Goal: Information Seeking & Learning: Get advice/opinions

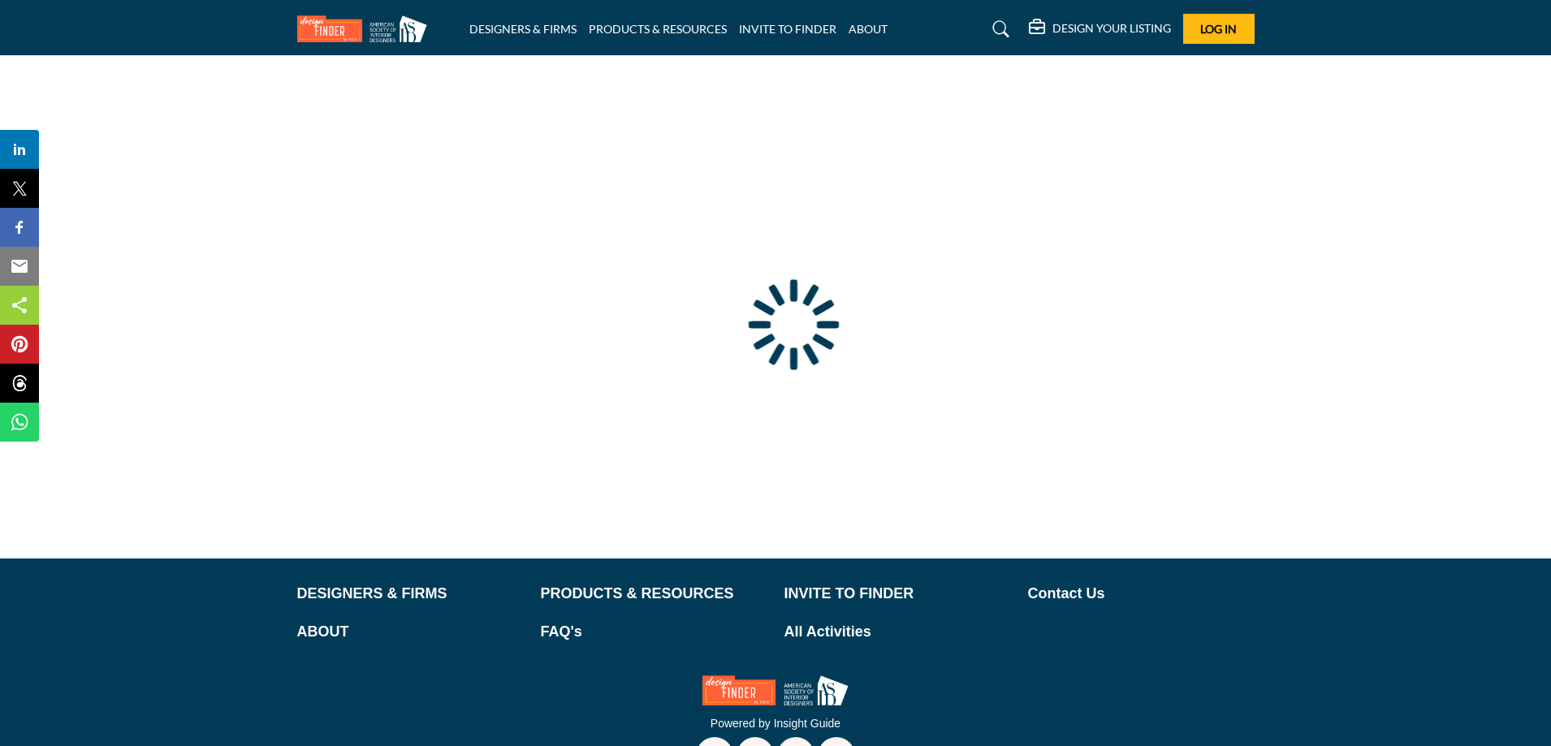
type input "**********"
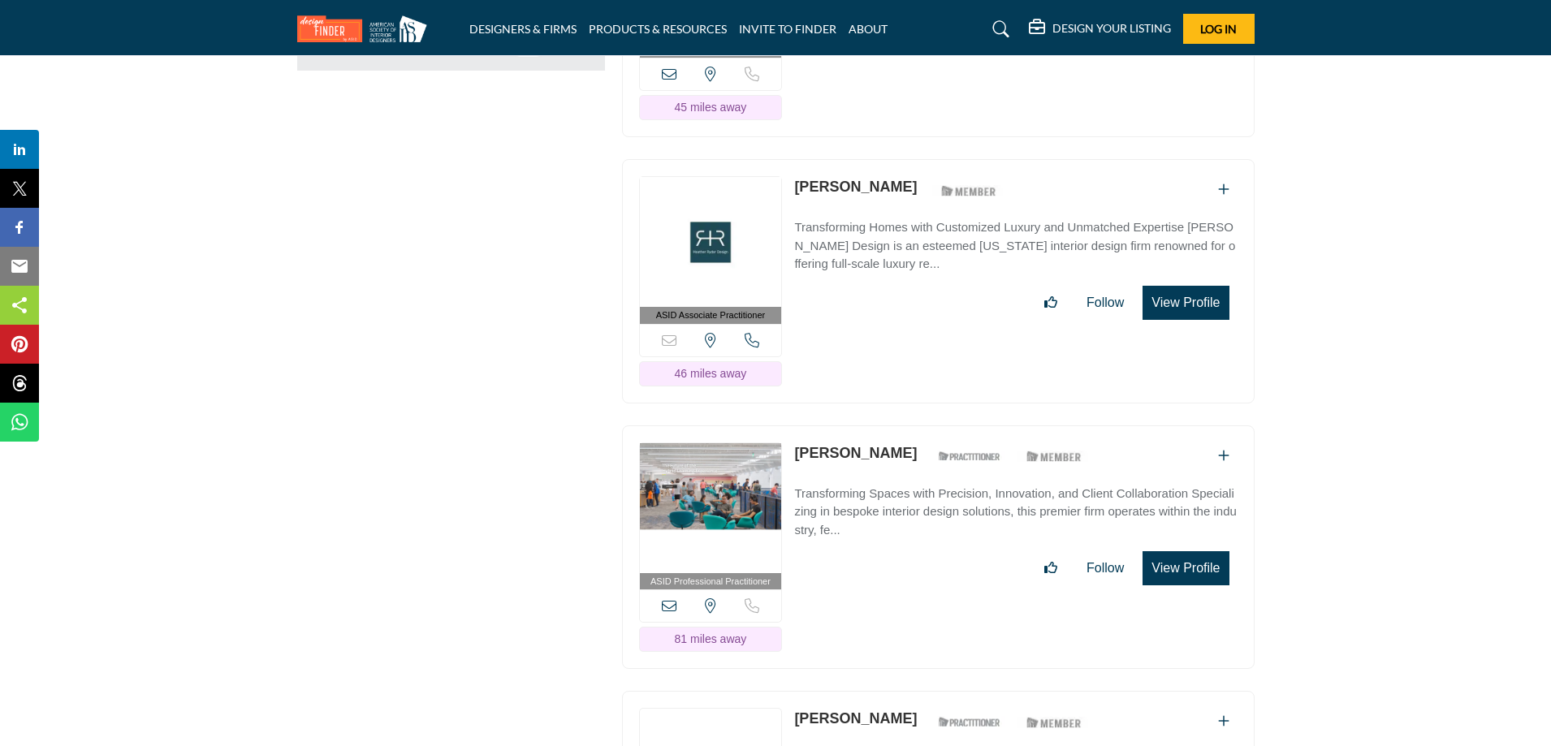
scroll to position [2274, 0]
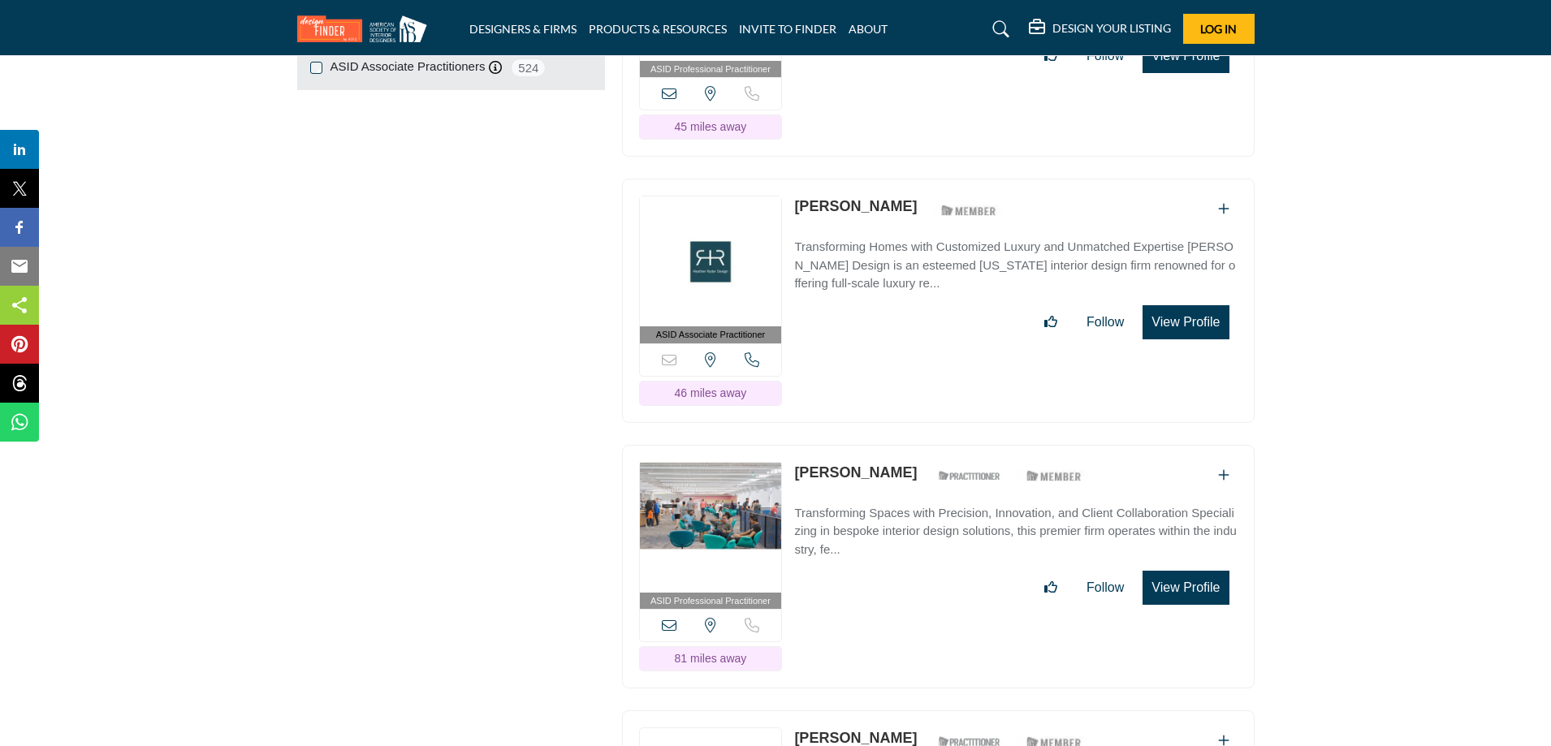
click at [735, 484] on img at bounding box center [711, 528] width 142 height 130
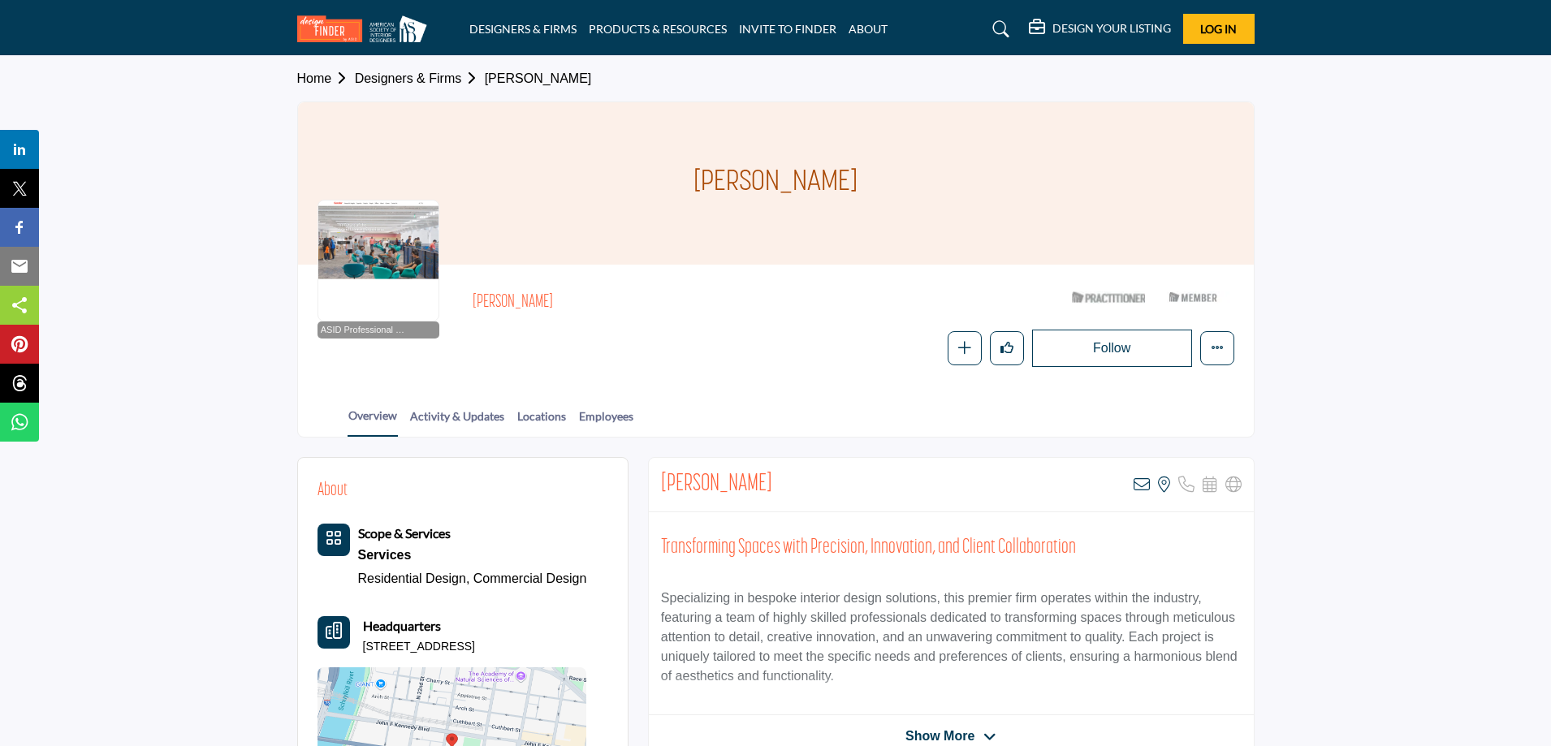
click at [240, 392] on section "Home Designers & Firms [PERSON_NAME] [PERSON_NAME] ASID Professional Practition…" at bounding box center [775, 247] width 1551 height 382
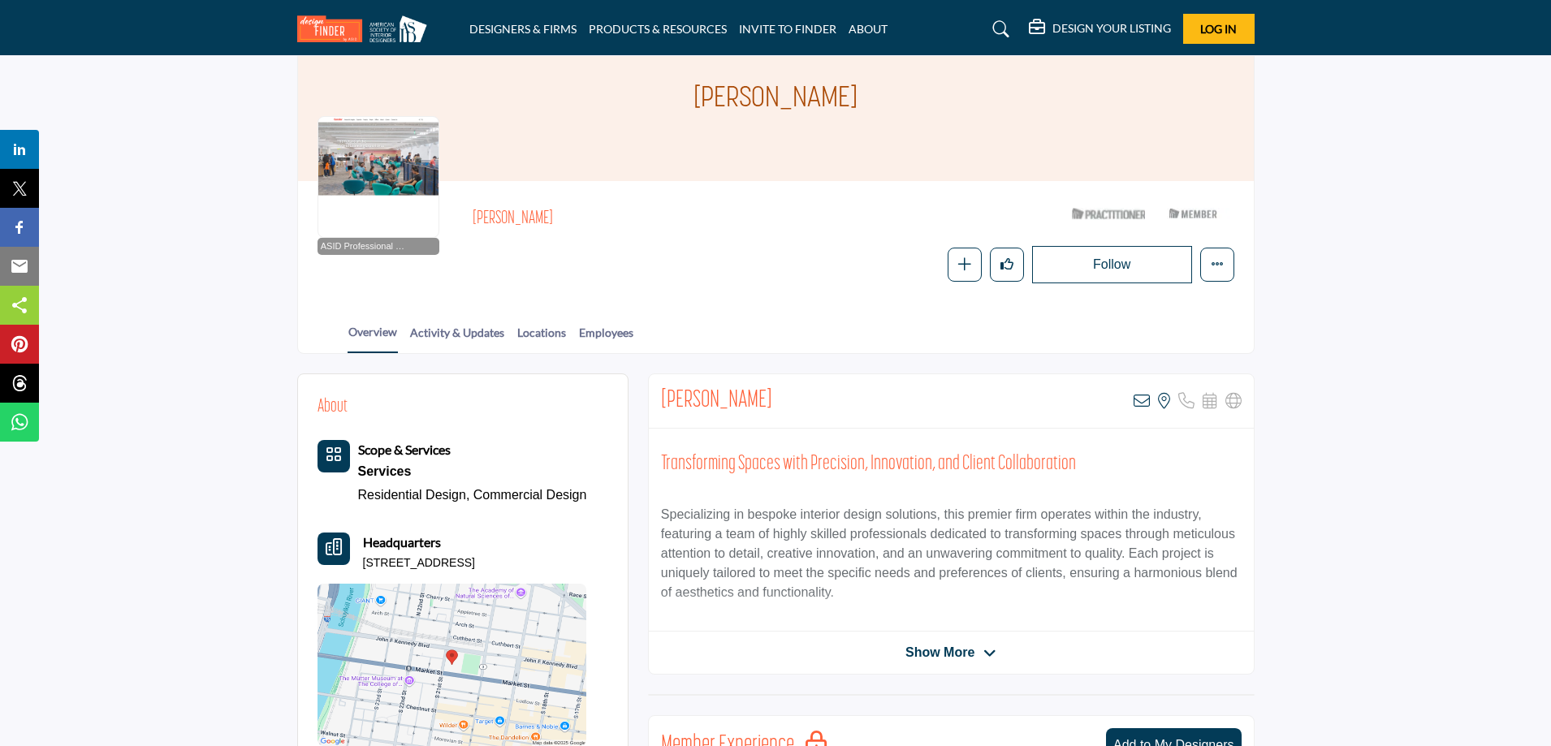
scroll to position [81, 0]
drag, startPoint x: 852, startPoint y: 95, endPoint x: 696, endPoint y: 94, distance: 155.9
click at [696, 94] on div "[PERSON_NAME]" at bounding box center [776, 102] width 956 height 162
copy h1 "[PERSON_NAME]"
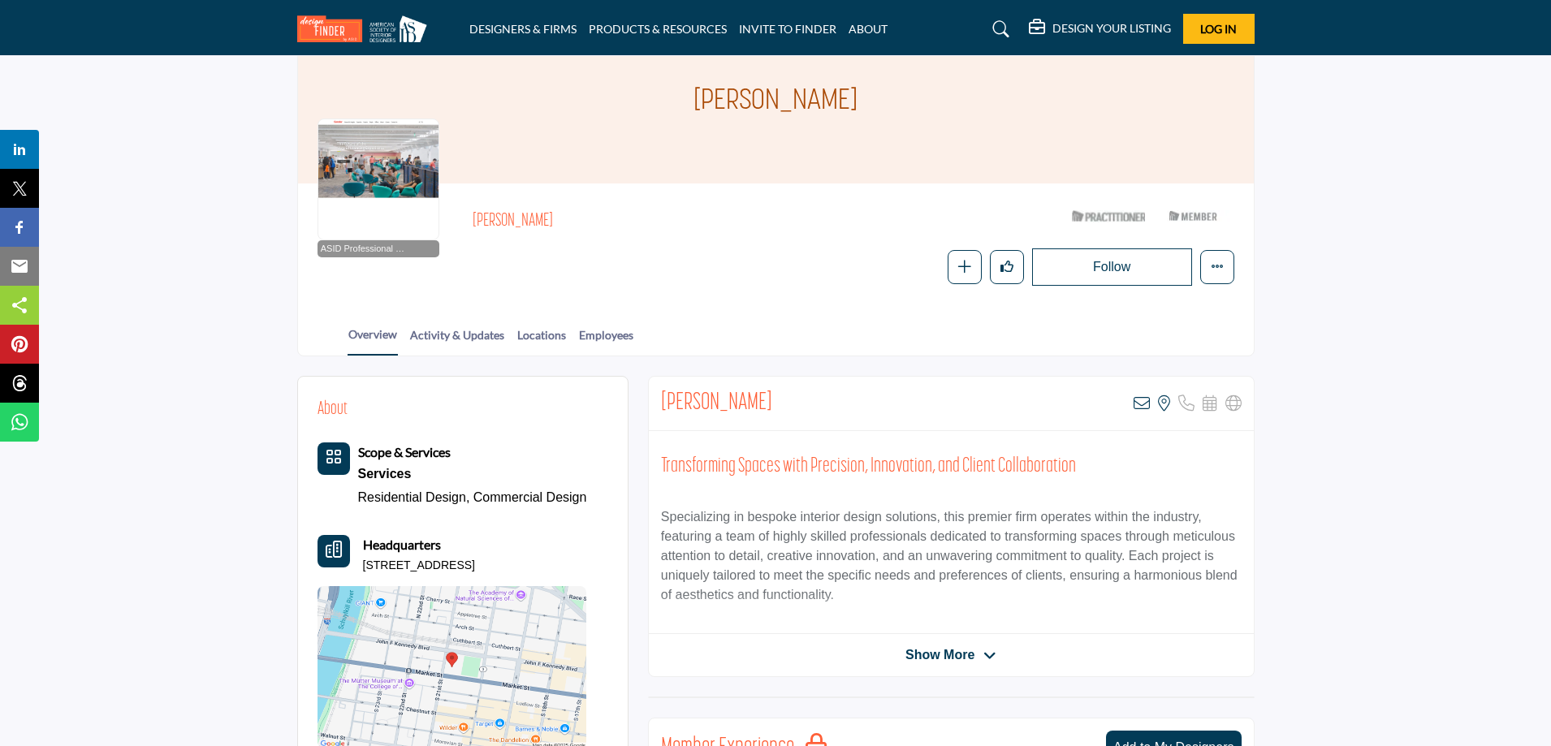
scroll to position [0, 0]
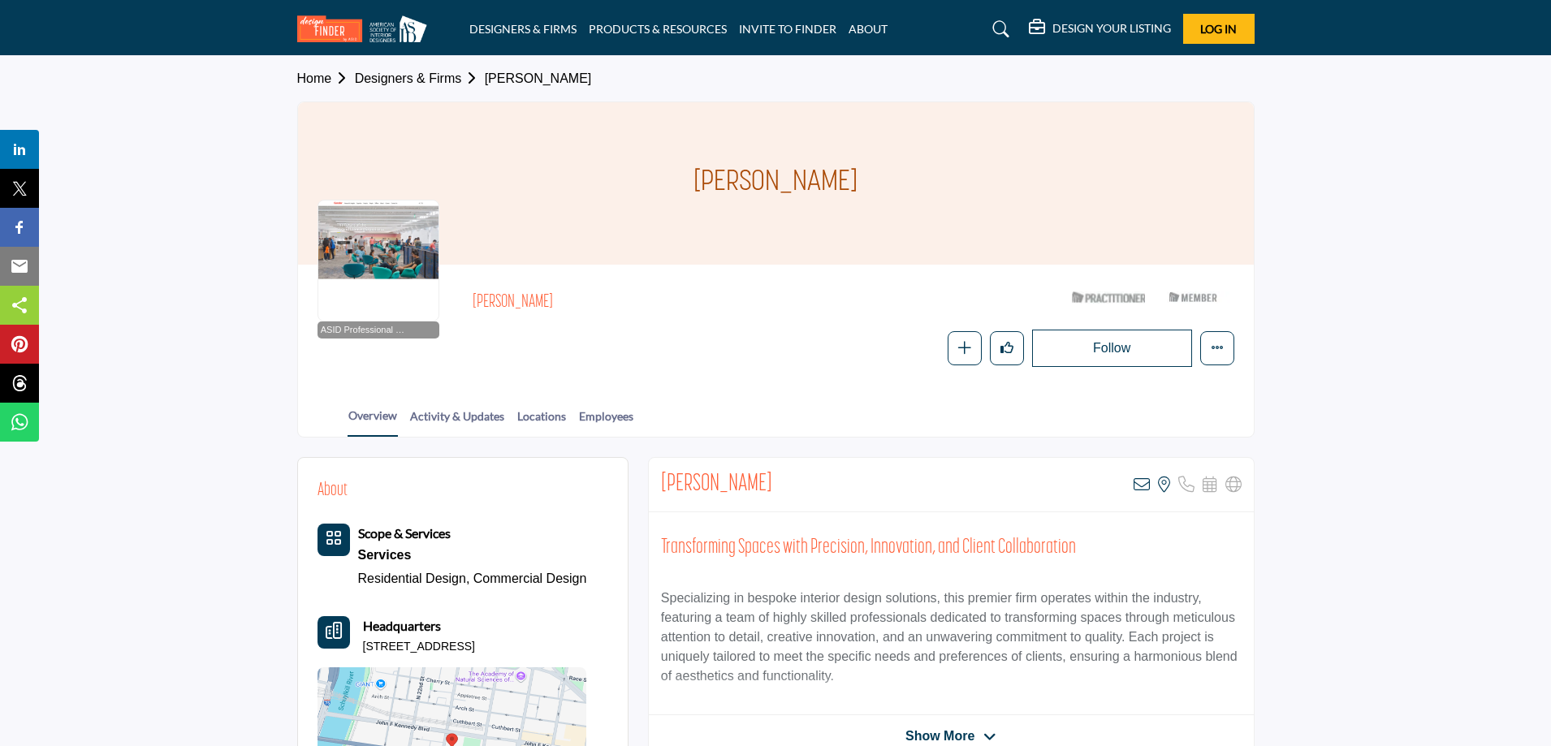
click at [175, 203] on section "Home Designers & Firms Annie Portner Annie Portner ASID Professional Practition…" at bounding box center [775, 247] width 1551 height 382
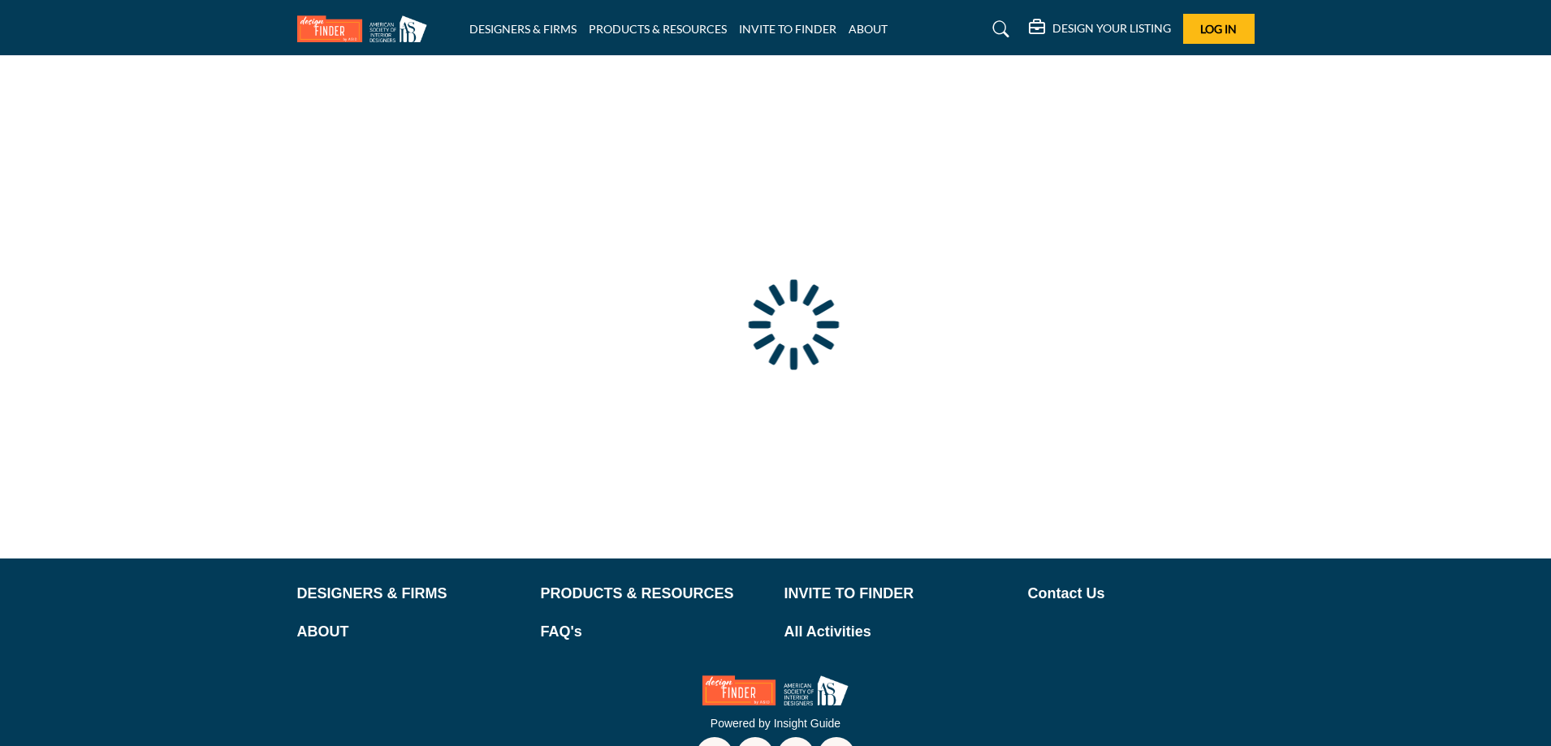
type input "**********"
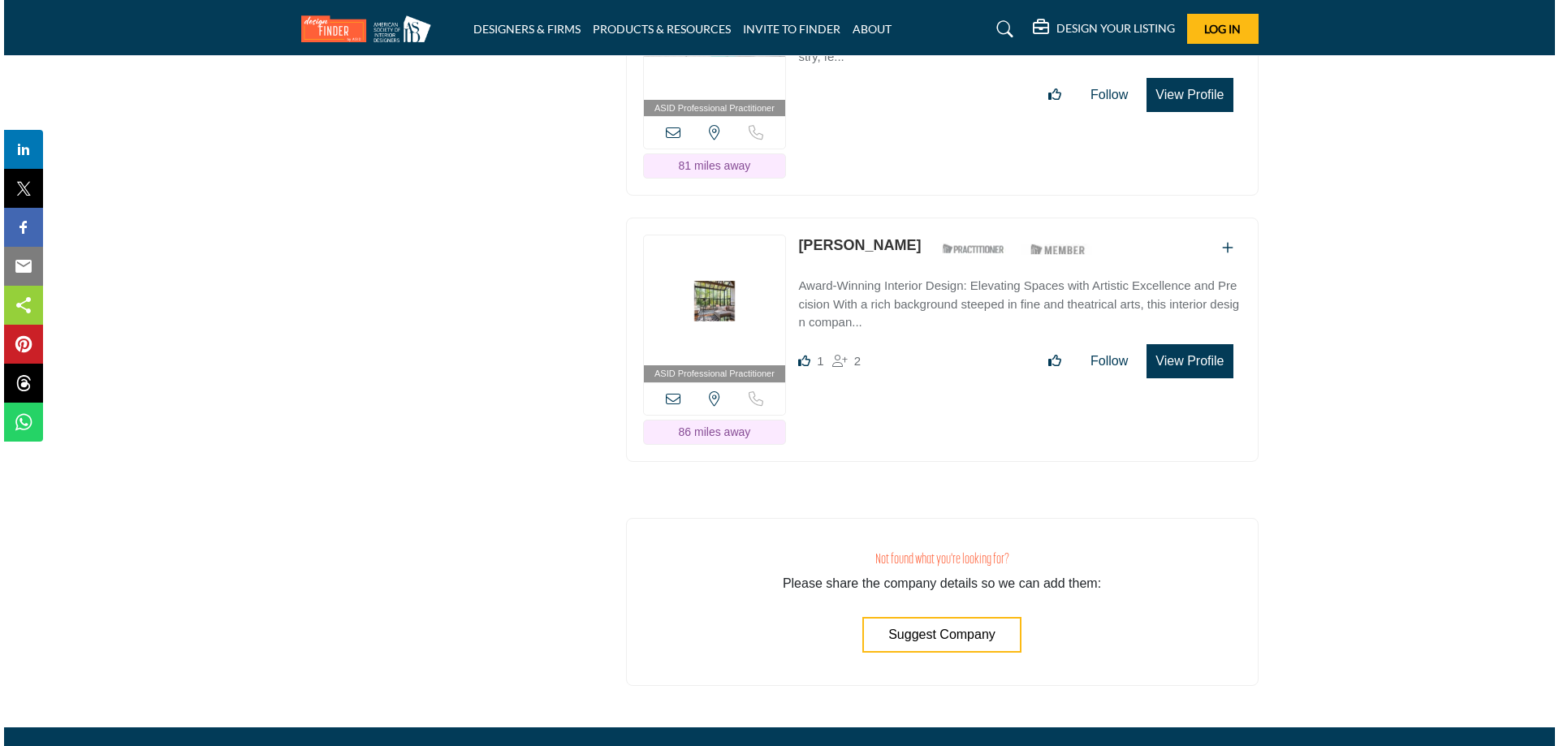
scroll to position [2680, 0]
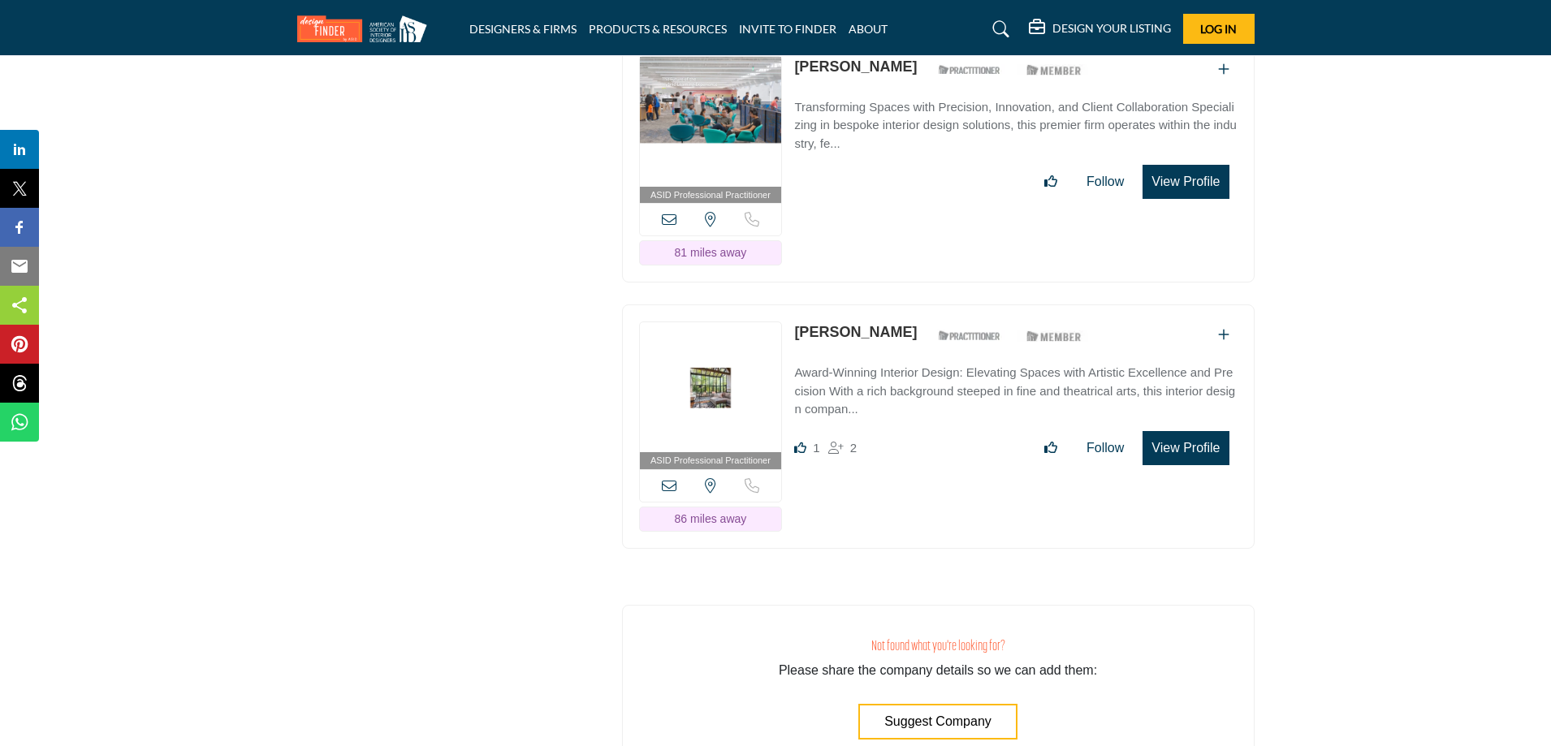
click at [1170, 441] on button "View Profile" at bounding box center [1186, 448] width 86 height 34
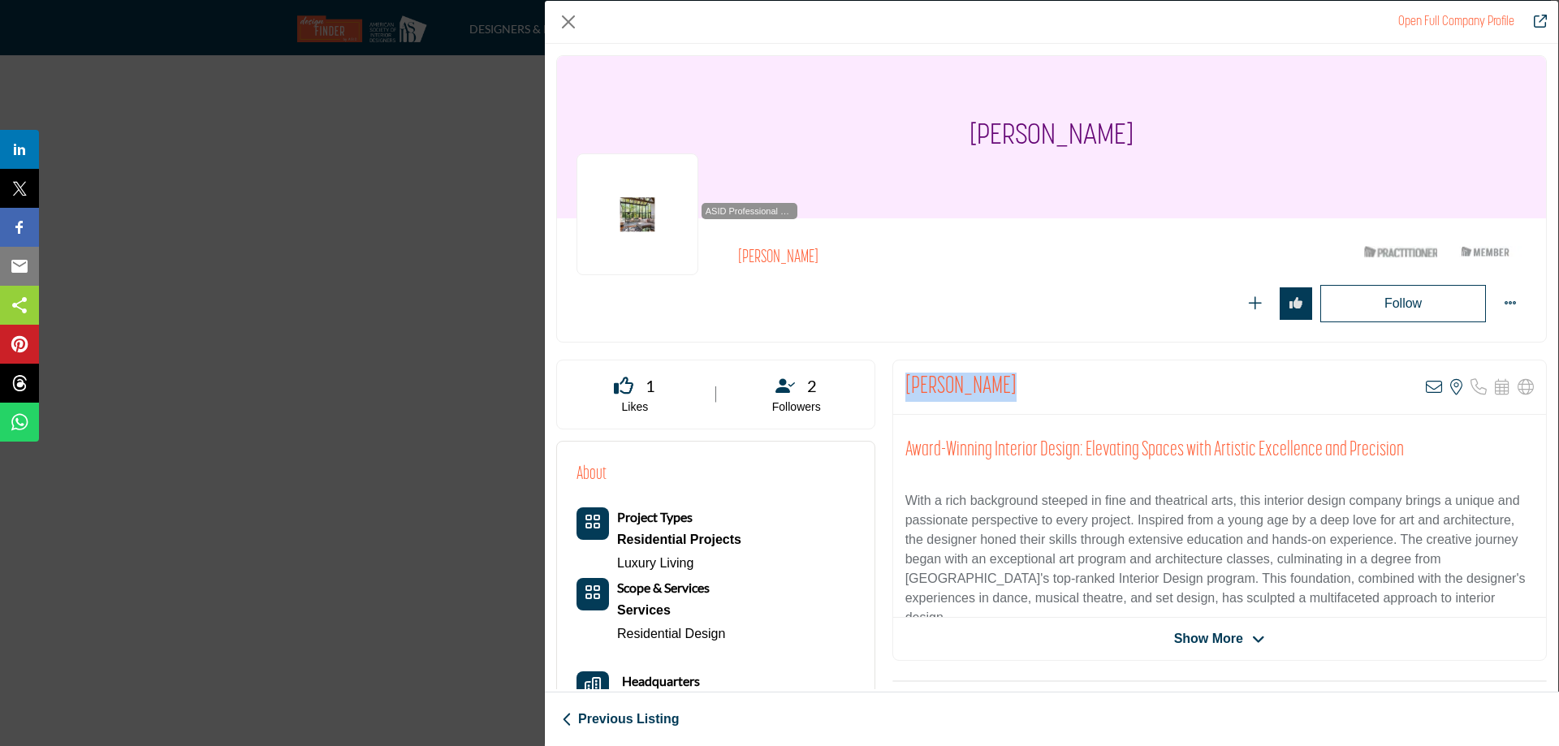
drag, startPoint x: 1039, startPoint y: 393, endPoint x: 901, endPoint y: 396, distance: 138.1
click at [901, 396] on div "Susan Hopkins View email address of this listing View the location of this list…" at bounding box center [1219, 388] width 653 height 54
copy h2 "[PERSON_NAME]"
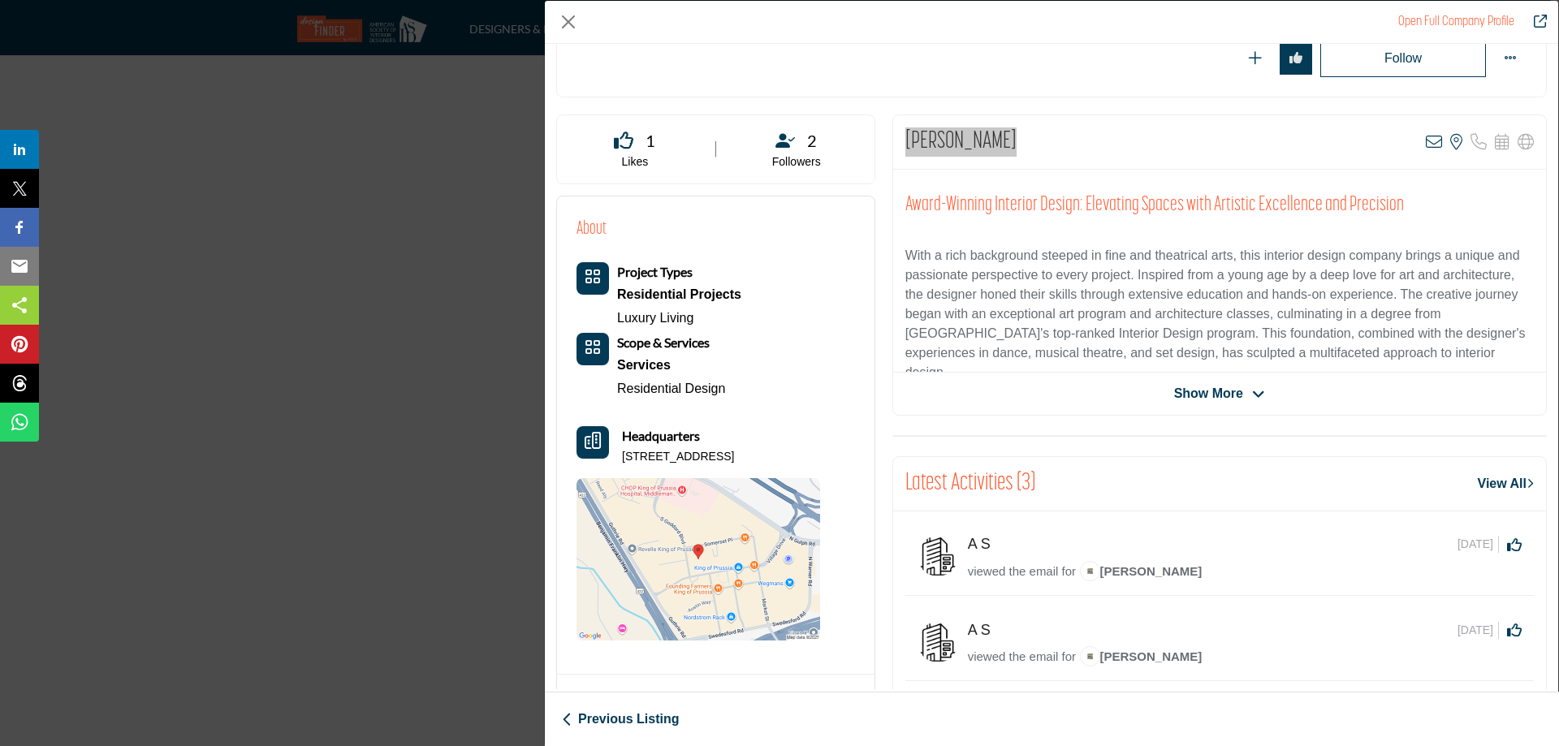
scroll to position [391, 0]
